Goal: Navigation & Orientation: Find specific page/section

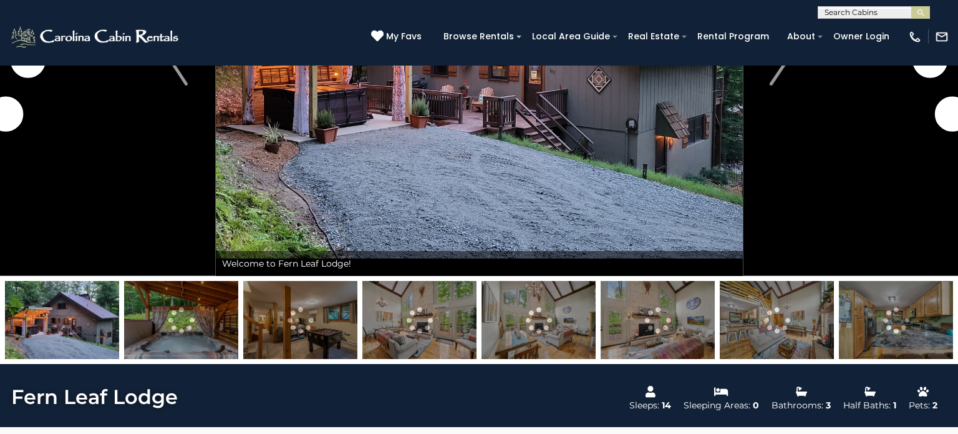
scroll to position [245, 0]
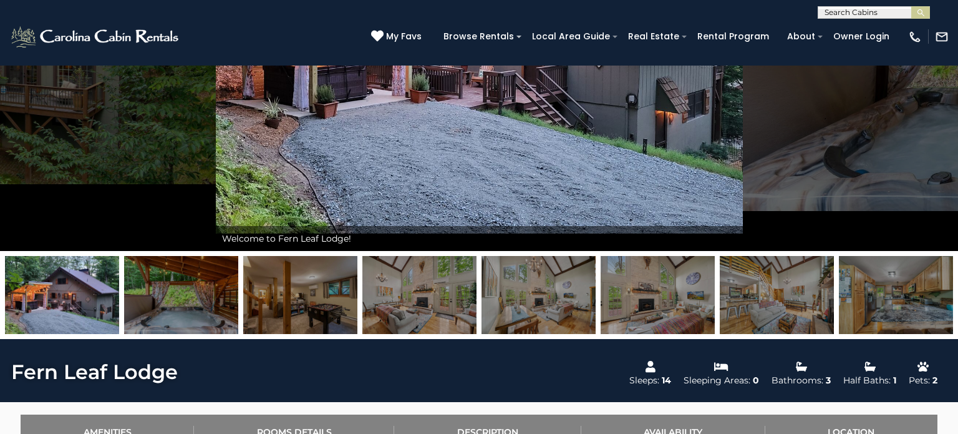
click at [181, 297] on img at bounding box center [181, 295] width 114 height 78
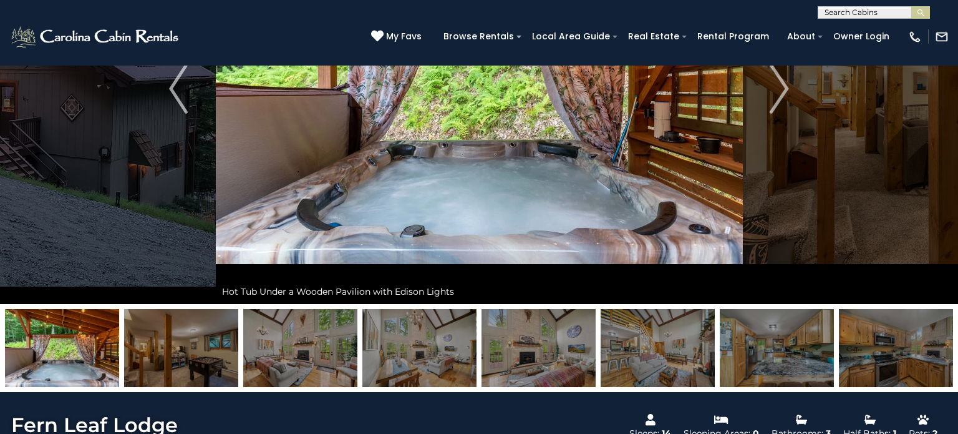
scroll to position [206, 0]
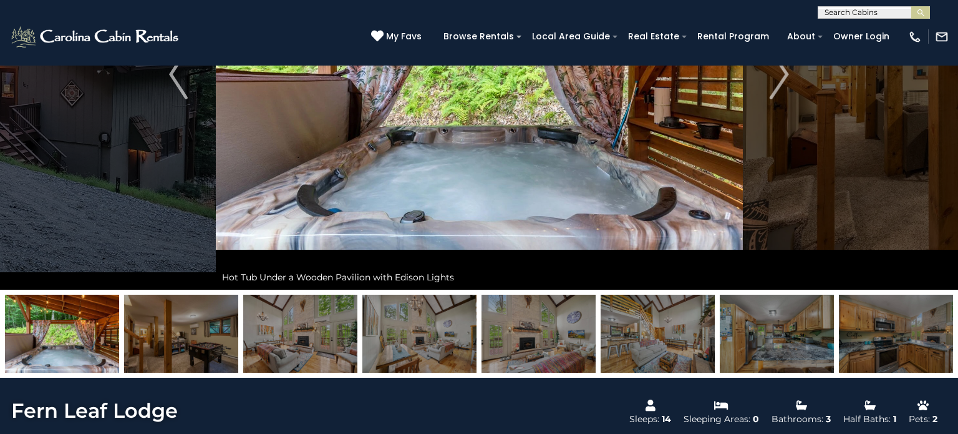
click at [184, 352] on img at bounding box center [181, 333] width 114 height 78
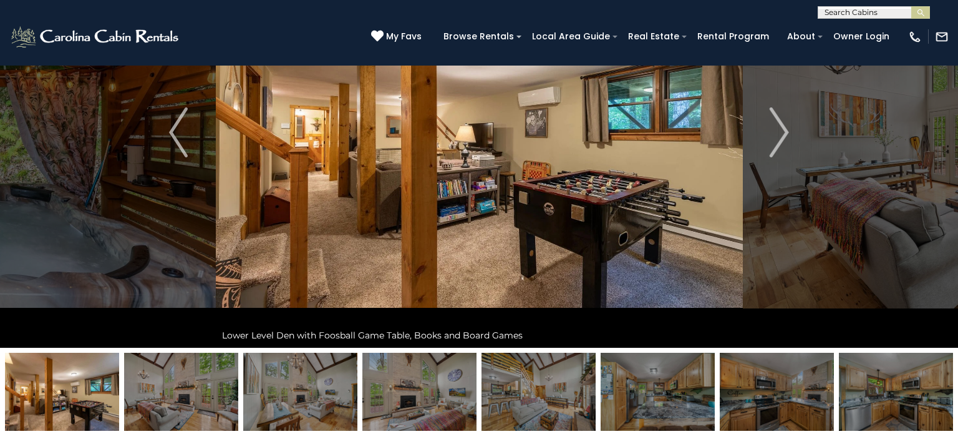
scroll to position [117, 0]
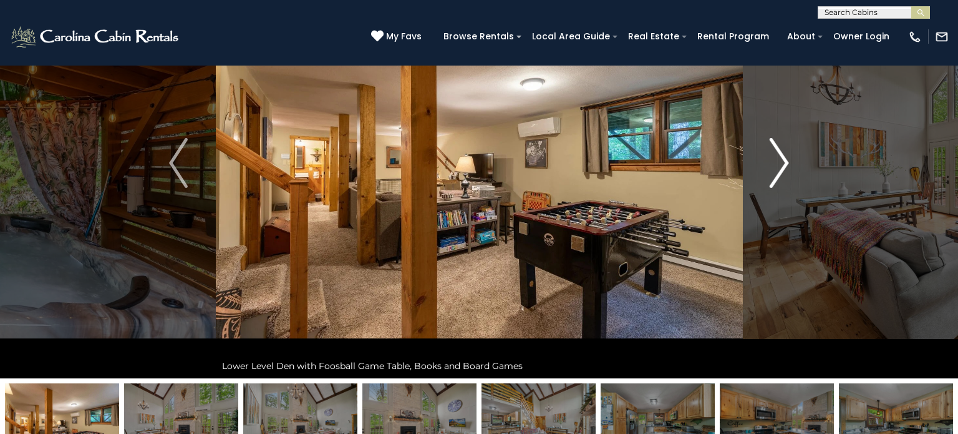
click at [789, 160] on button "Next" at bounding box center [779, 163] width 74 height 430
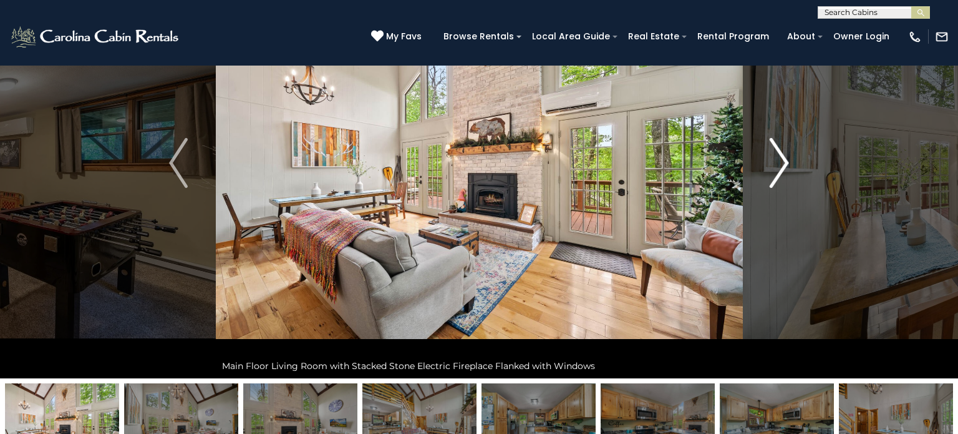
click at [784, 163] on img "Next" at bounding box center [779, 163] width 19 height 50
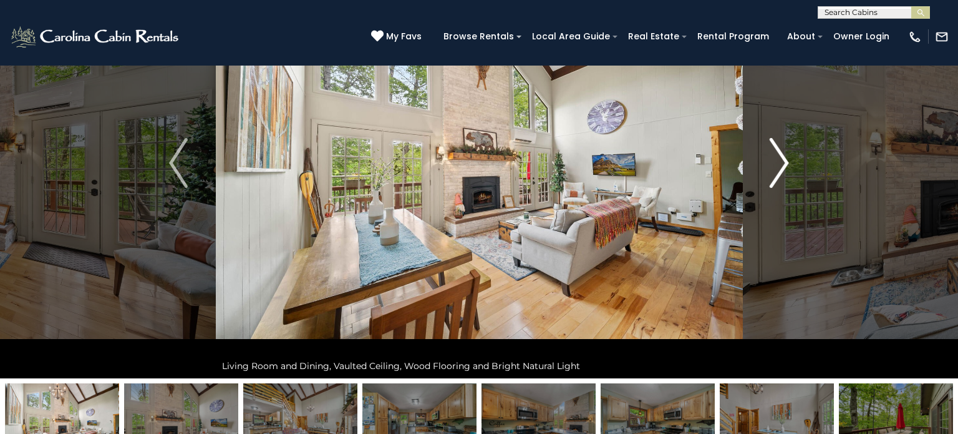
click at [784, 163] on img "Next" at bounding box center [779, 163] width 19 height 50
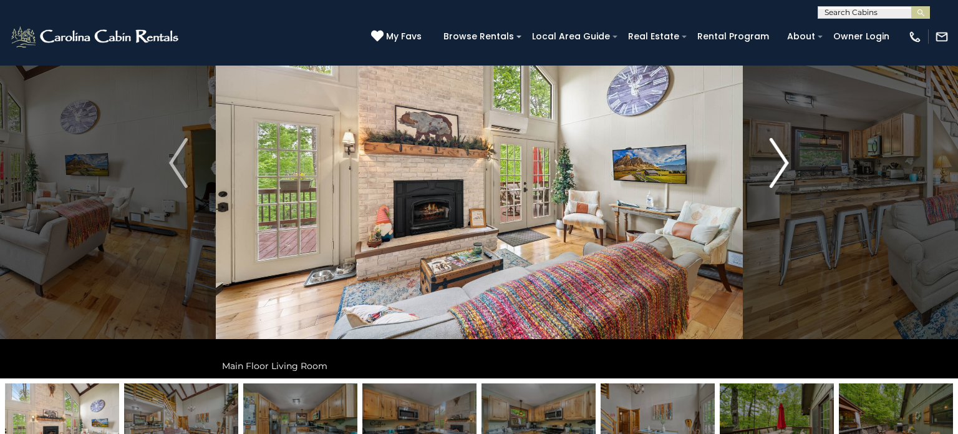
click at [784, 163] on img "Next" at bounding box center [779, 163] width 19 height 50
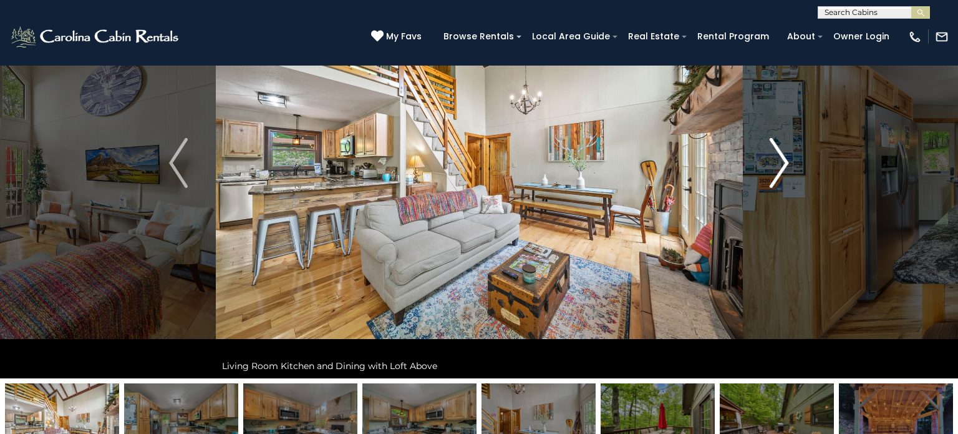
click at [787, 158] on img "Next" at bounding box center [779, 163] width 19 height 50
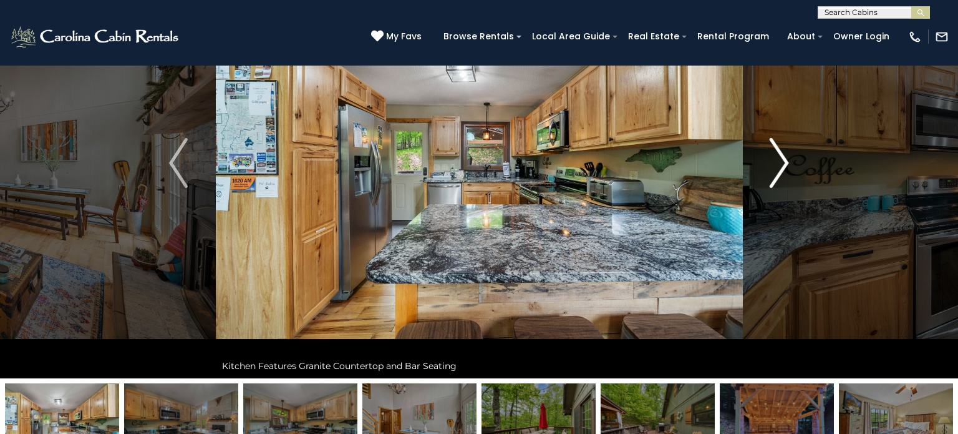
click at [787, 158] on img "Next" at bounding box center [779, 163] width 19 height 50
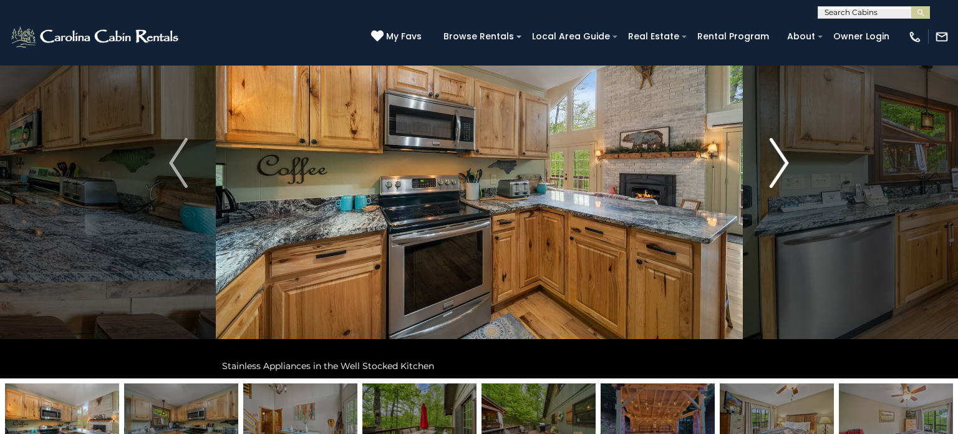
click at [787, 158] on img "Next" at bounding box center [779, 163] width 19 height 50
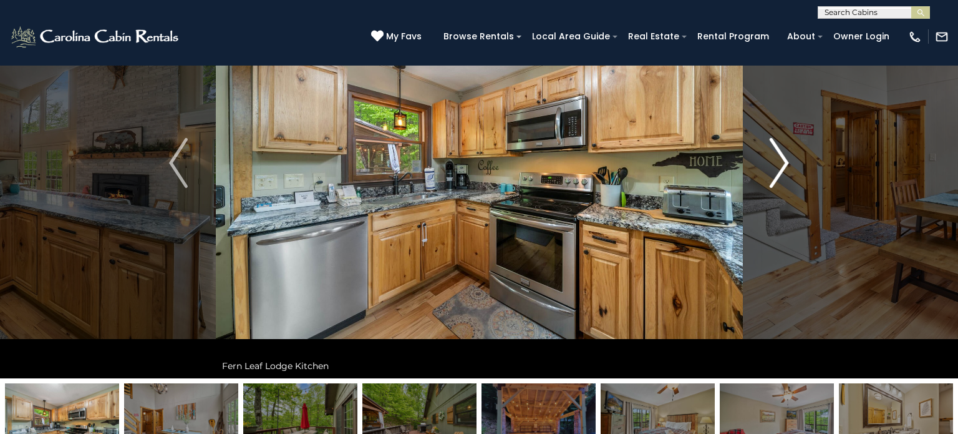
click at [787, 158] on img "Next" at bounding box center [779, 163] width 19 height 50
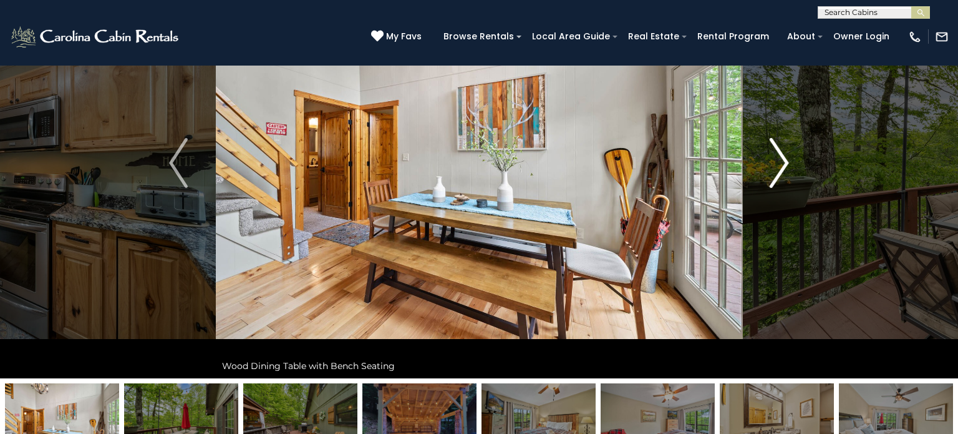
click at [787, 158] on img "Next" at bounding box center [779, 163] width 19 height 50
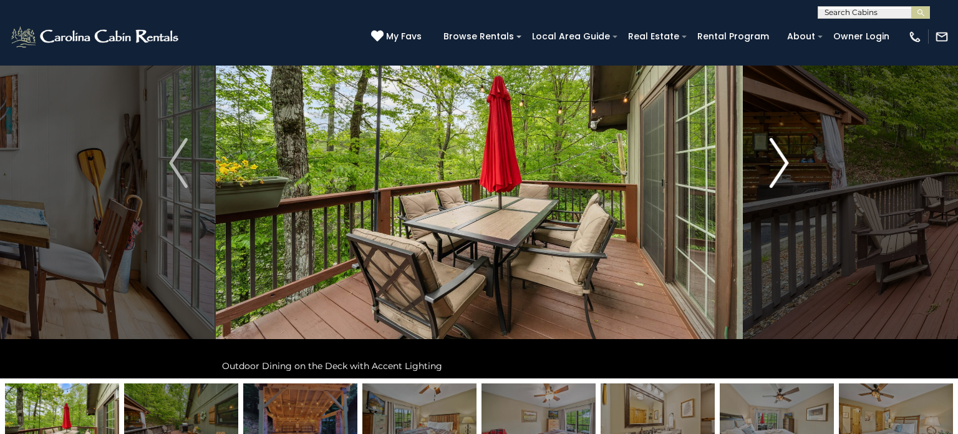
click at [787, 158] on img "Next" at bounding box center [779, 163] width 19 height 50
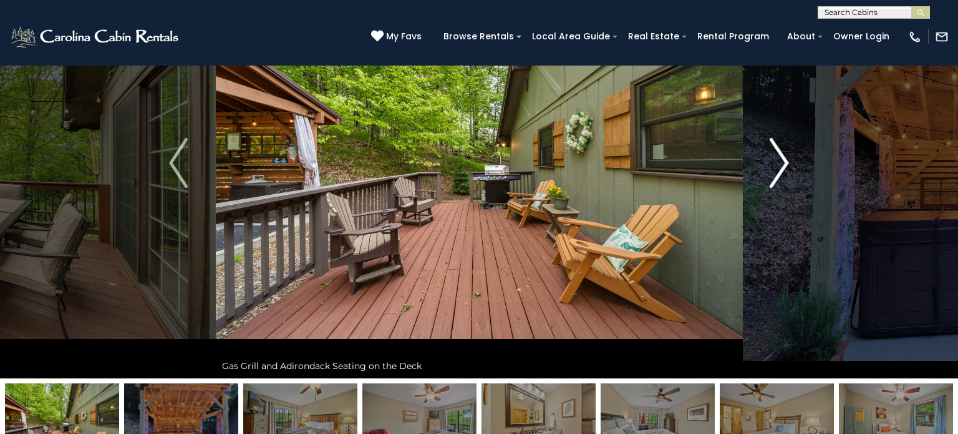
click at [787, 158] on img "Next" at bounding box center [779, 163] width 19 height 50
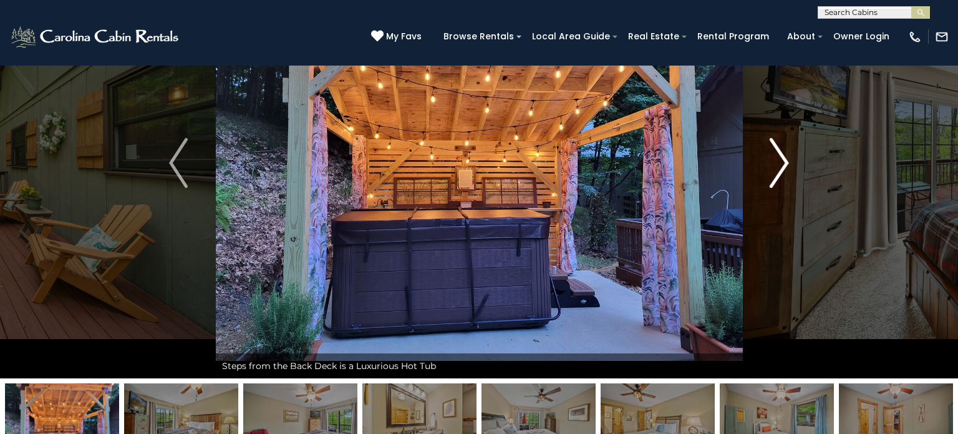
click at [781, 167] on img "Next" at bounding box center [779, 163] width 19 height 50
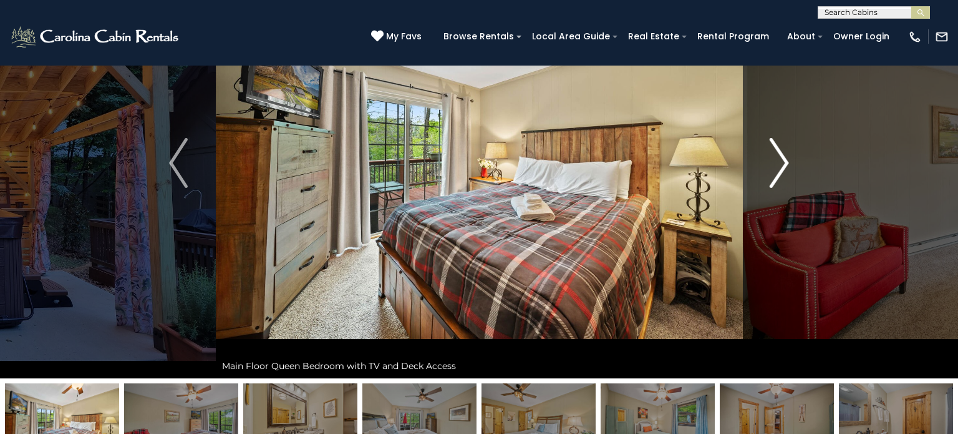
click at [783, 164] on img "Next" at bounding box center [779, 163] width 19 height 50
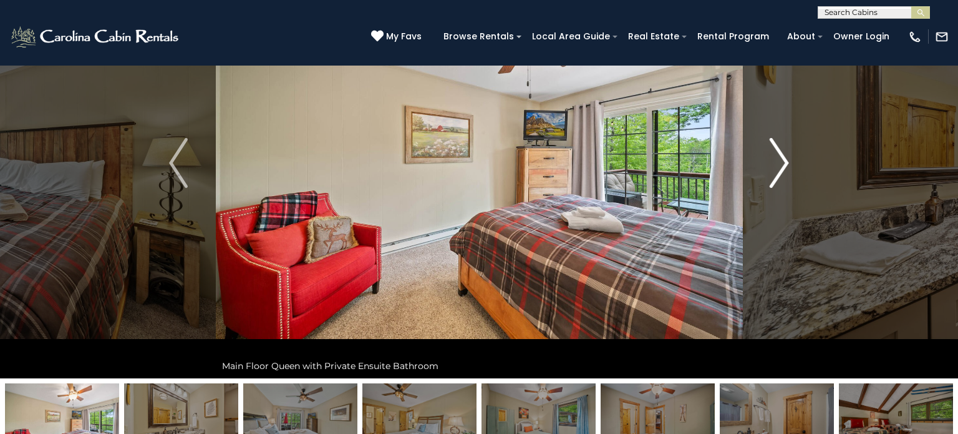
click at [783, 164] on img "Next" at bounding box center [779, 163] width 19 height 50
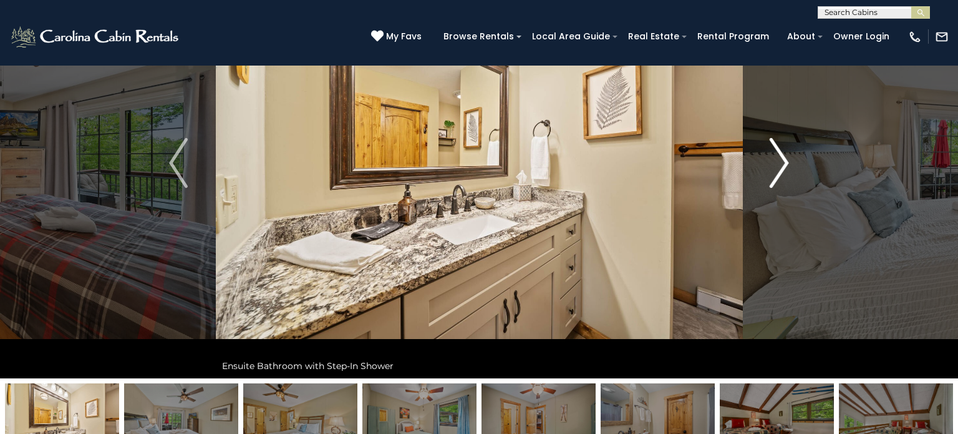
click at [783, 164] on img "Next" at bounding box center [779, 163] width 19 height 50
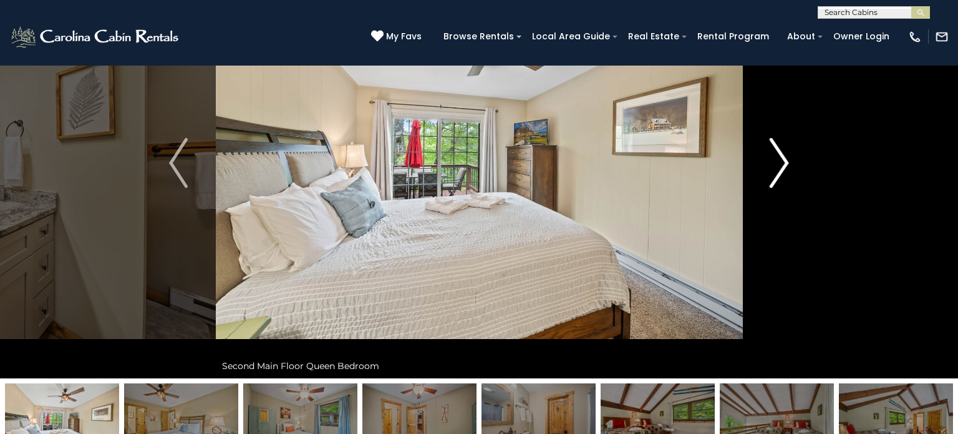
click at [783, 164] on img "Next" at bounding box center [779, 163] width 19 height 50
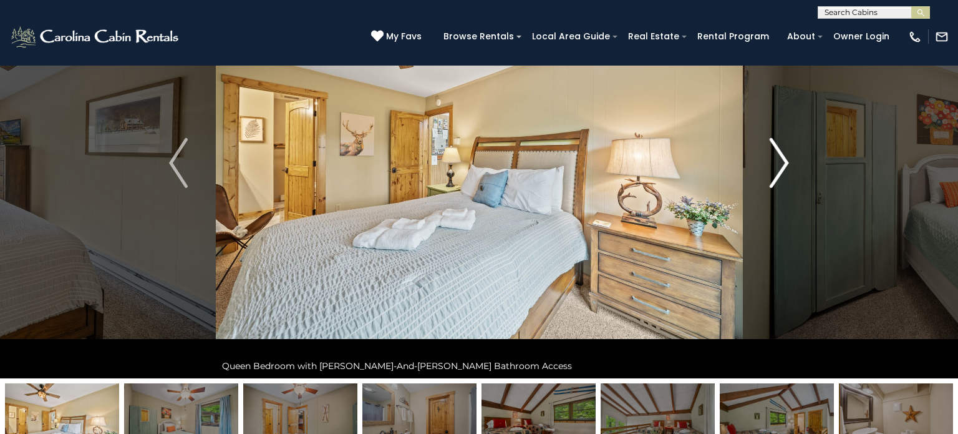
click at [786, 158] on img "Next" at bounding box center [779, 163] width 19 height 50
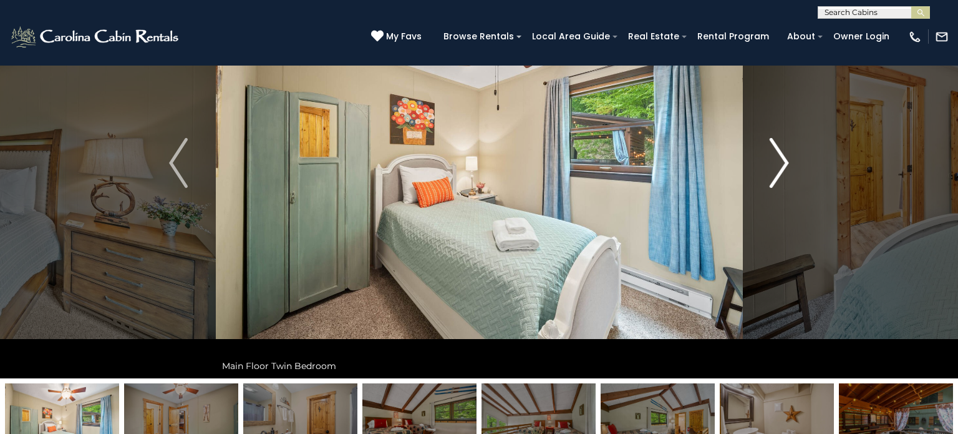
click at [786, 158] on img "Next" at bounding box center [779, 163] width 19 height 50
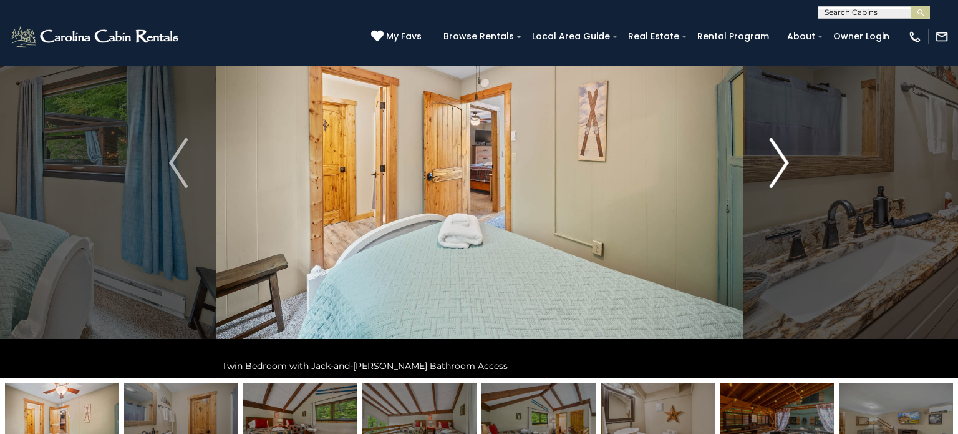
click at [783, 160] on img "Next" at bounding box center [779, 163] width 19 height 50
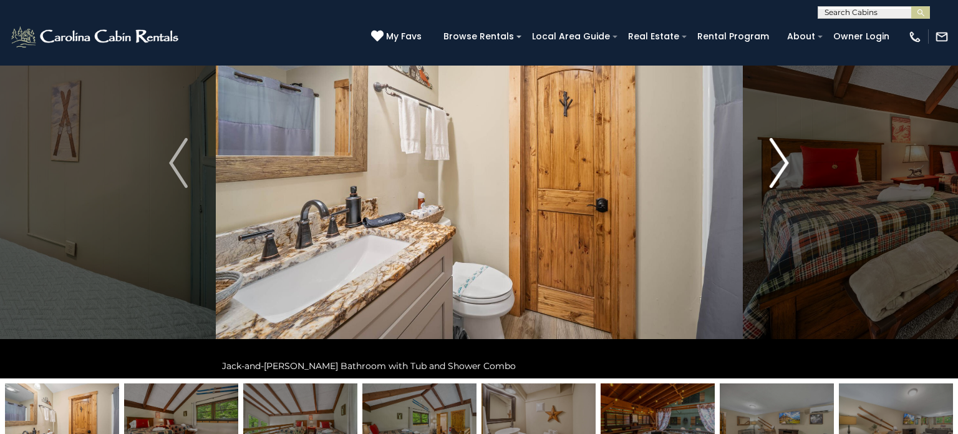
click at [783, 160] on img "Next" at bounding box center [779, 163] width 19 height 50
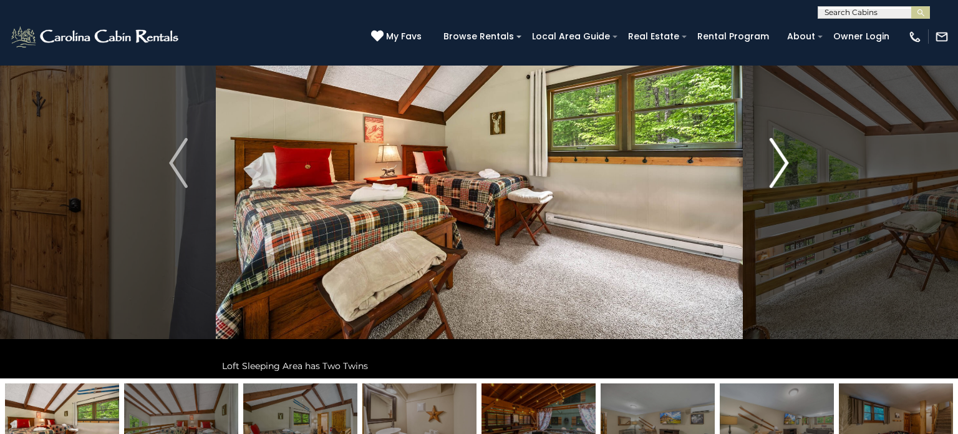
click at [782, 160] on img "Next" at bounding box center [779, 163] width 19 height 50
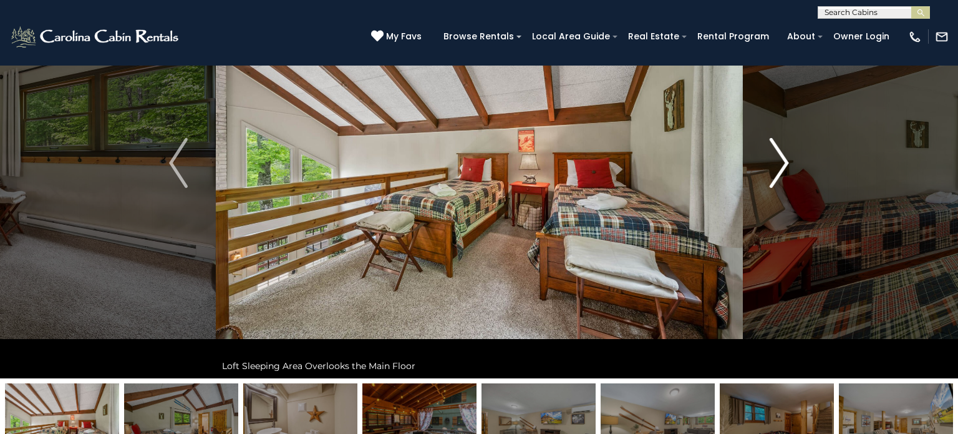
click at [782, 160] on img "Next" at bounding box center [779, 163] width 19 height 50
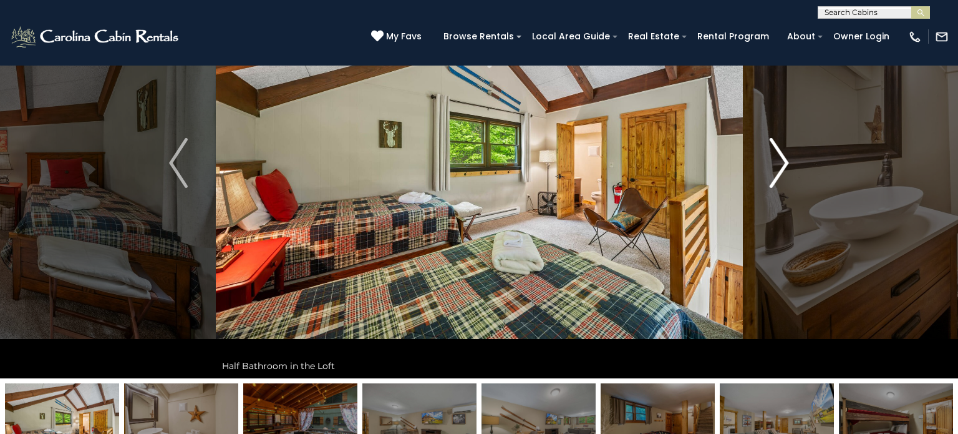
click at [788, 162] on img "Next" at bounding box center [779, 163] width 19 height 50
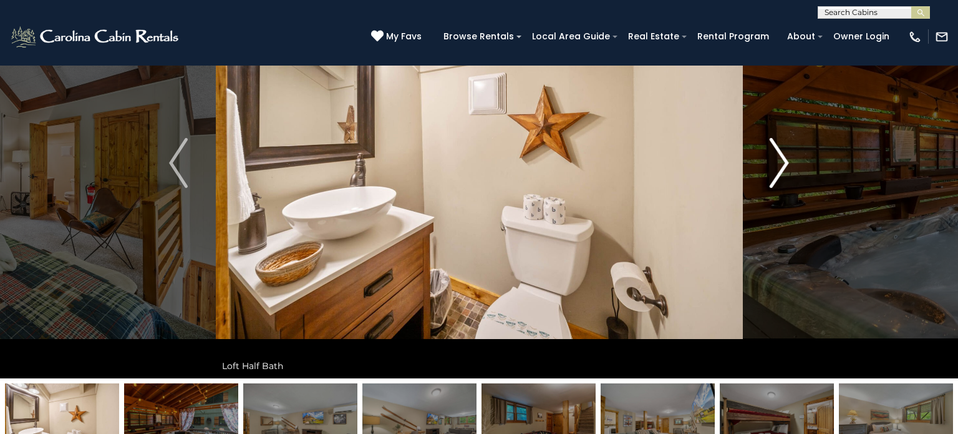
click at [788, 162] on img "Next" at bounding box center [779, 163] width 19 height 50
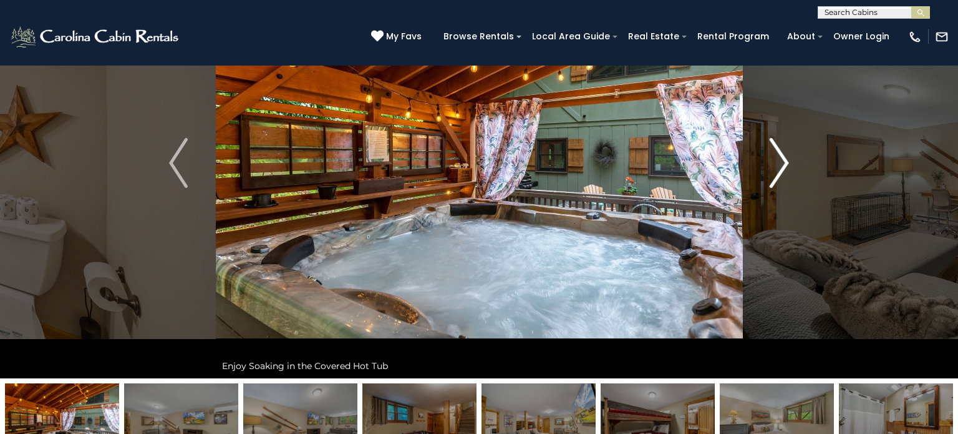
click at [785, 162] on img "Next" at bounding box center [779, 163] width 19 height 50
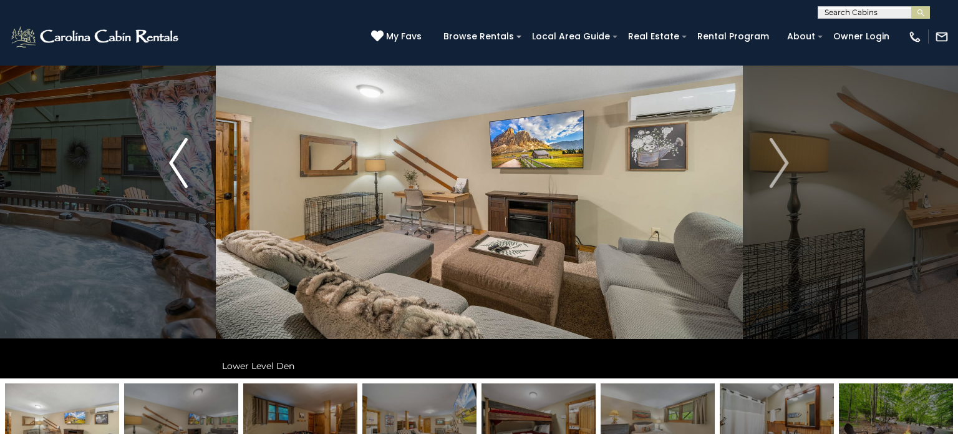
click at [172, 160] on img "Previous" at bounding box center [178, 163] width 19 height 50
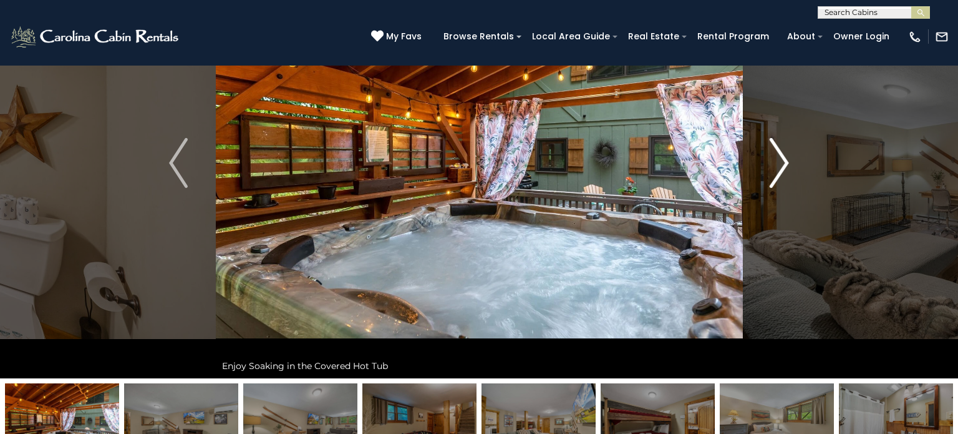
click at [790, 163] on button "Next" at bounding box center [779, 163] width 74 height 430
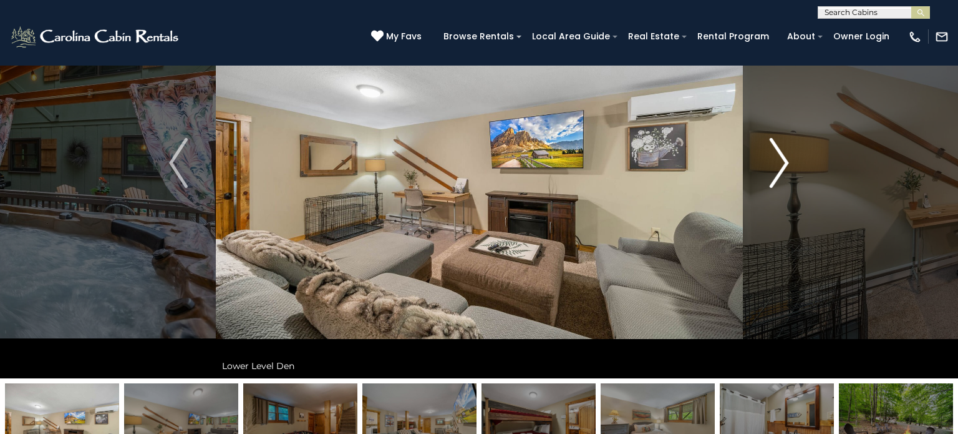
click at [790, 163] on button "Next" at bounding box center [779, 163] width 74 height 430
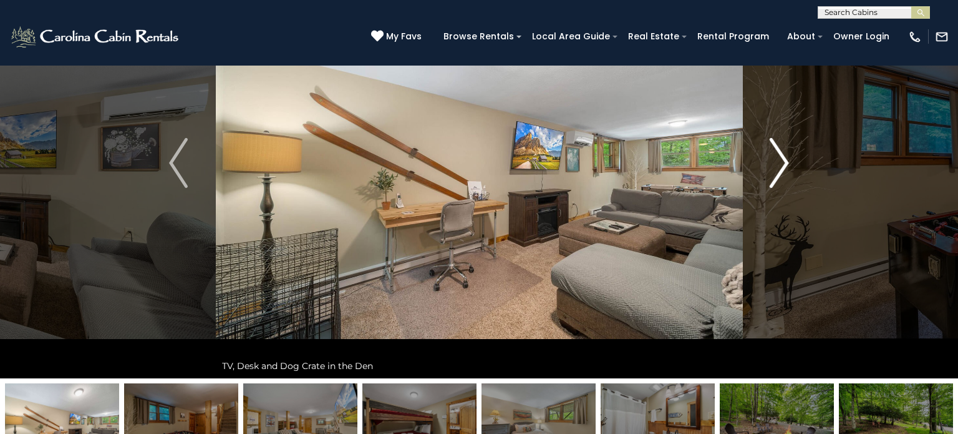
click at [790, 163] on button "Next" at bounding box center [779, 163] width 74 height 430
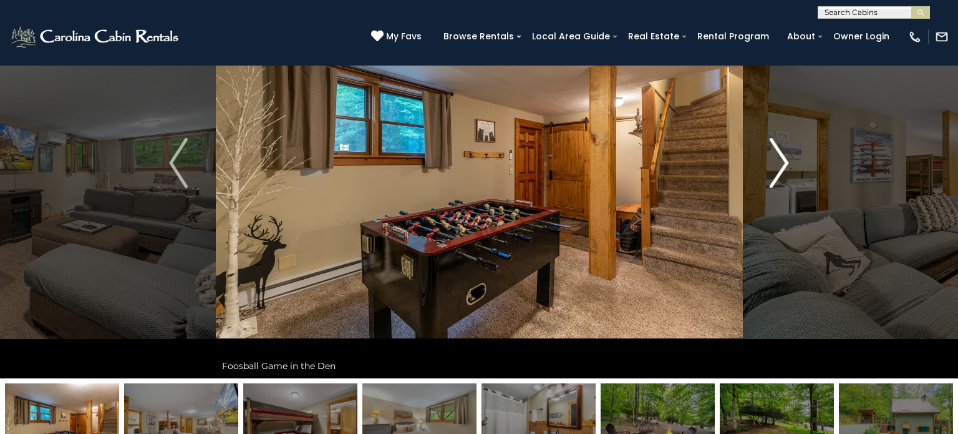
click at [790, 163] on button "Next" at bounding box center [779, 163] width 74 height 430
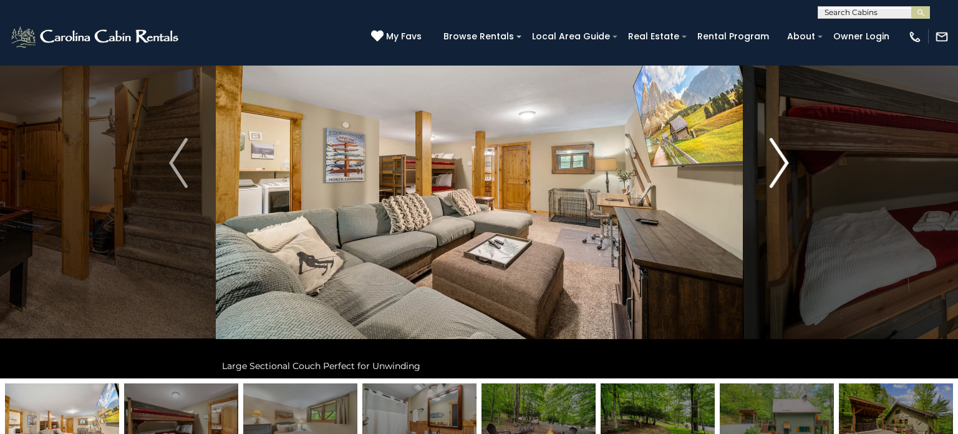
click at [790, 163] on button "Next" at bounding box center [779, 163] width 74 height 430
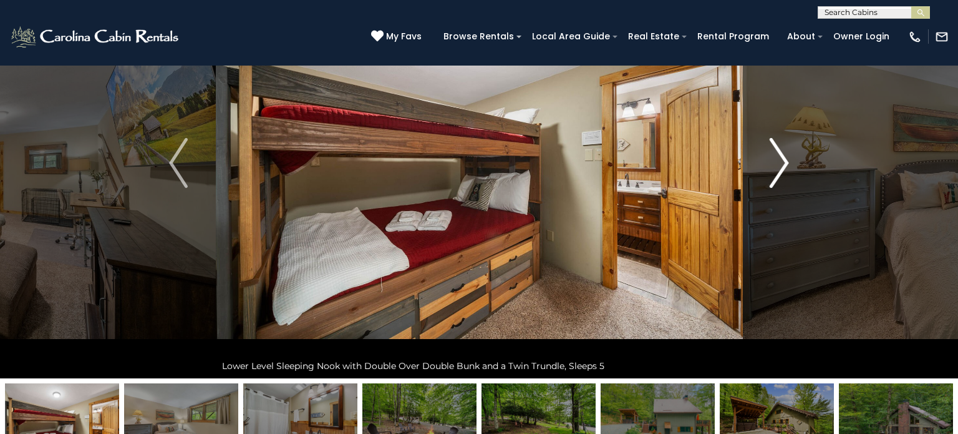
click at [783, 163] on img "Next" at bounding box center [779, 163] width 19 height 50
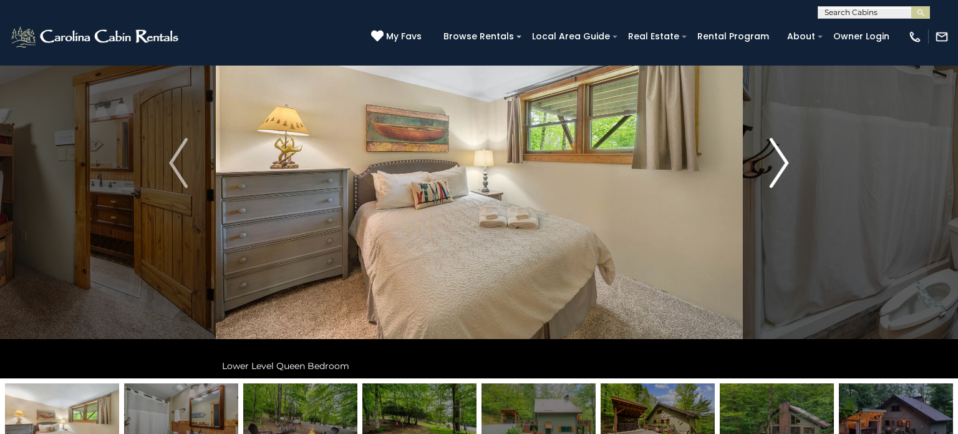
click at [783, 163] on img "Next" at bounding box center [779, 163] width 19 height 50
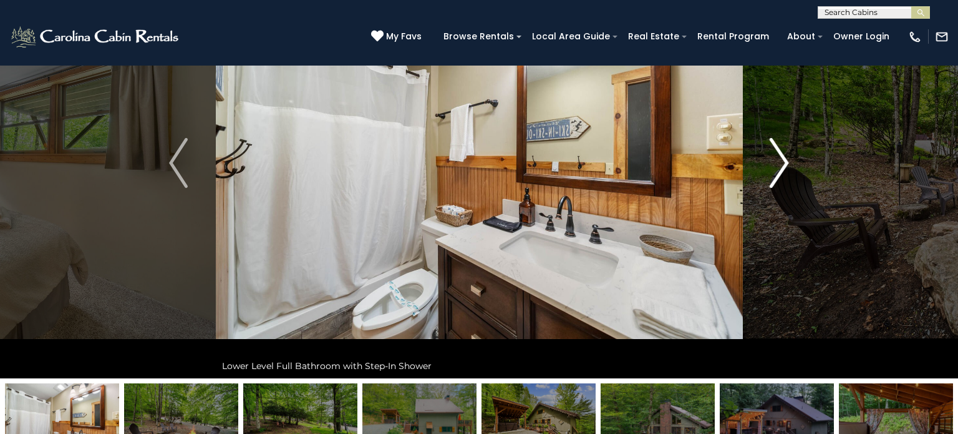
click at [783, 164] on img "Next" at bounding box center [779, 163] width 19 height 50
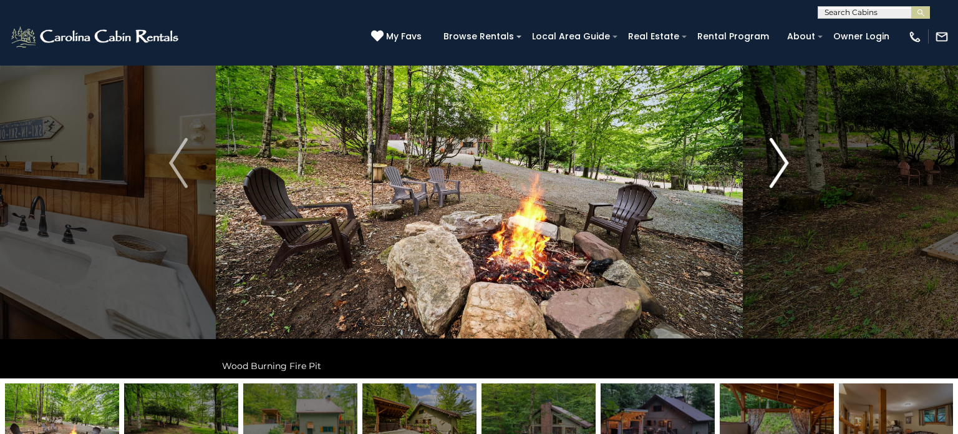
click at [783, 168] on img "Next" at bounding box center [779, 163] width 19 height 50
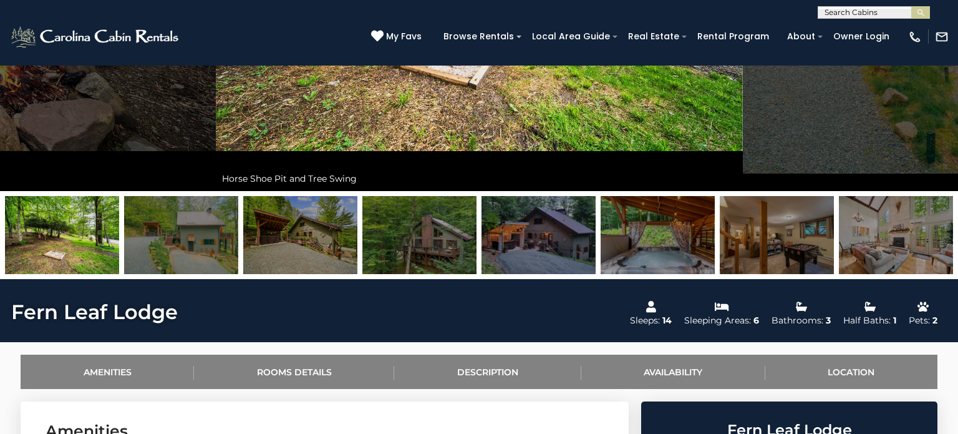
scroll to position [0, 0]
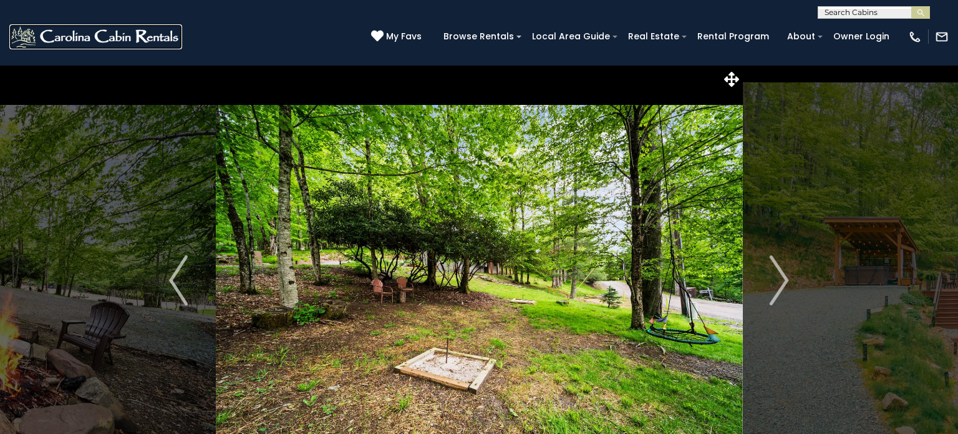
click at [79, 36] on img at bounding box center [95, 36] width 173 height 25
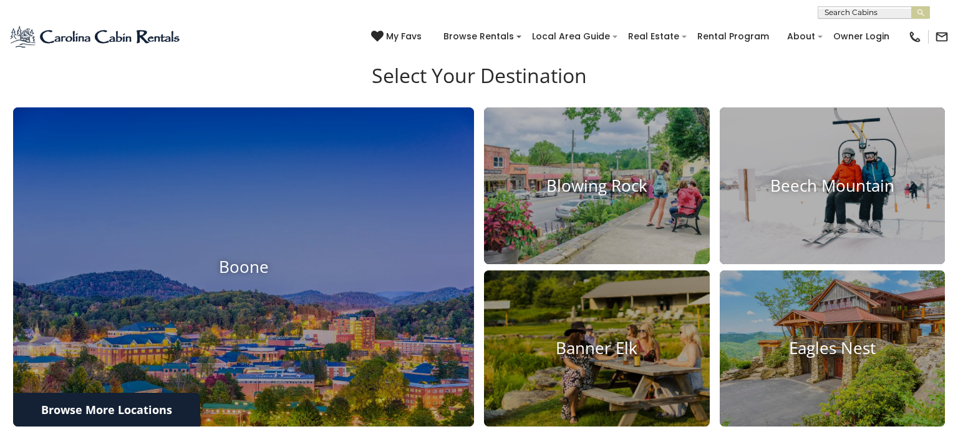
scroll to position [430, 0]
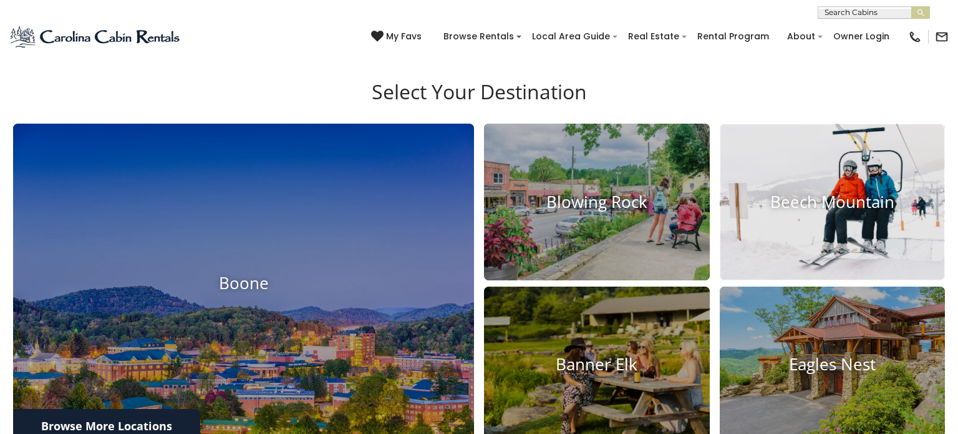
click at [827, 211] on h4 "Beech Mountain" at bounding box center [833, 201] width 226 height 19
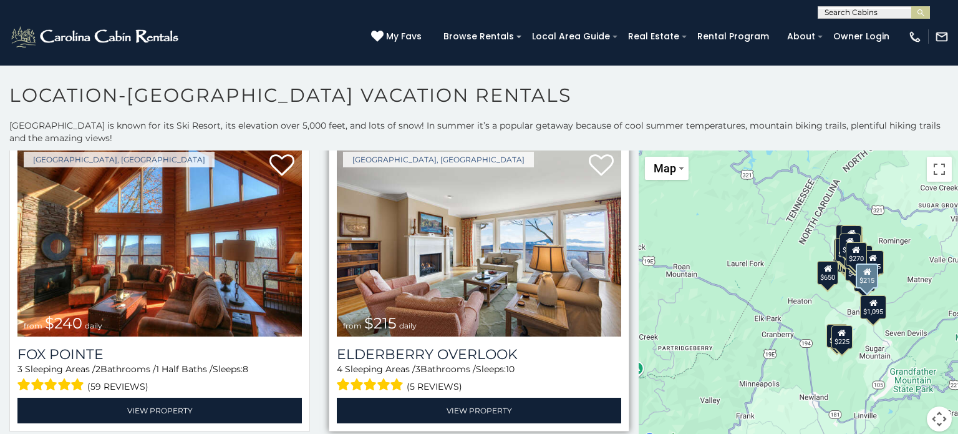
scroll to position [5, 0]
